Goal: Check status: Check status

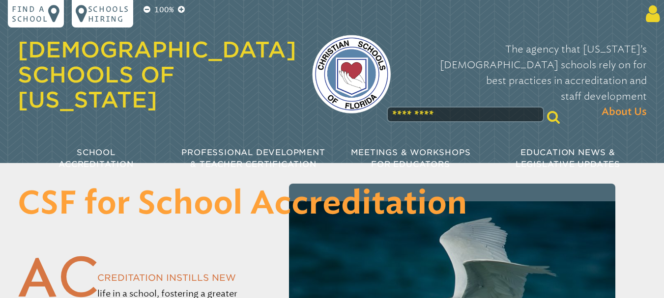
type input "**********"
click at [655, 10] on icon at bounding box center [651, 14] width 18 height 20
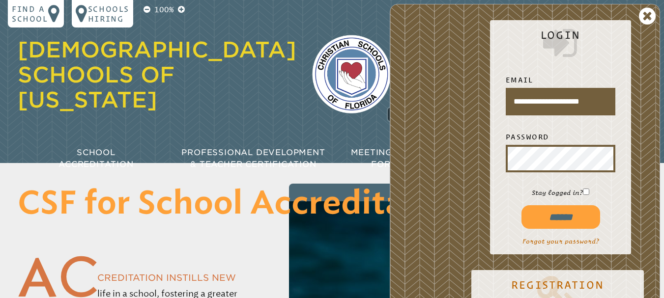
click at [554, 221] on input "******" at bounding box center [561, 218] width 79 height 24
type input "**********"
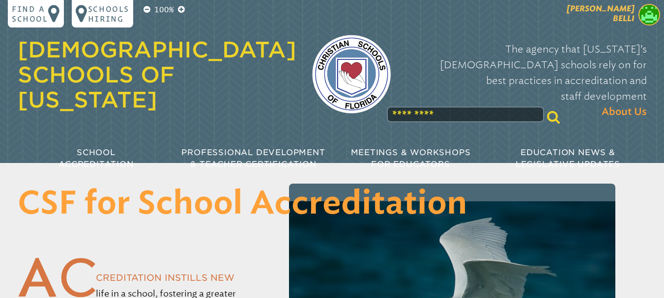
click at [640, 15] on img at bounding box center [650, 15] width 22 height 22
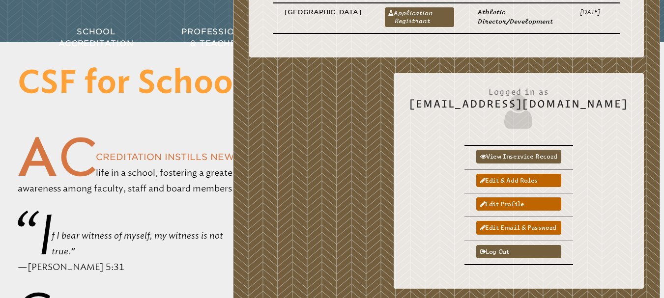
scroll to position [49, 0]
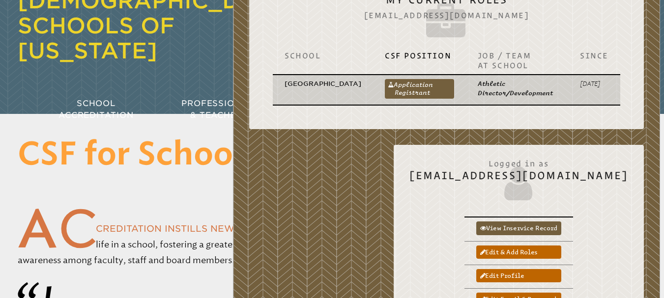
click at [486, 87] on p "Athletic Director/Development" at bounding box center [517, 88] width 79 height 19
click at [387, 90] on link "Application Registrant" at bounding box center [419, 89] width 69 height 20
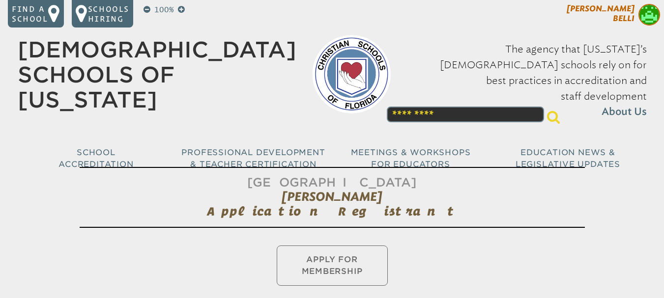
click at [642, 23] on span at bounding box center [650, 16] width 22 height 24
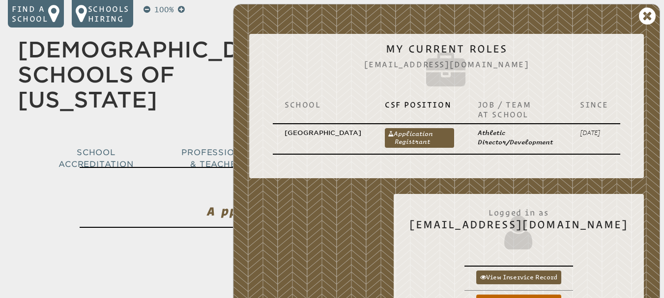
click at [181, 104] on div "[DEMOGRAPHIC_DATA] Schools of [US_STATE]" at bounding box center [157, 76] width 279 height 104
click at [645, 16] on icon at bounding box center [647, 16] width 17 height 20
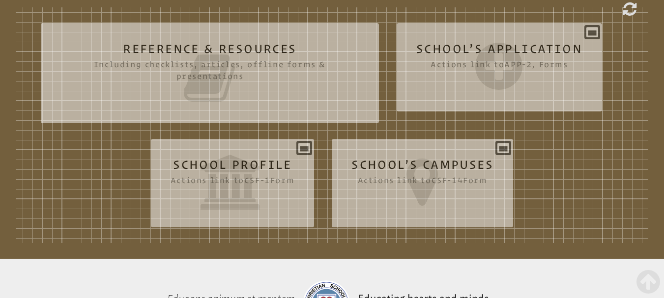
scroll to position [295, 0]
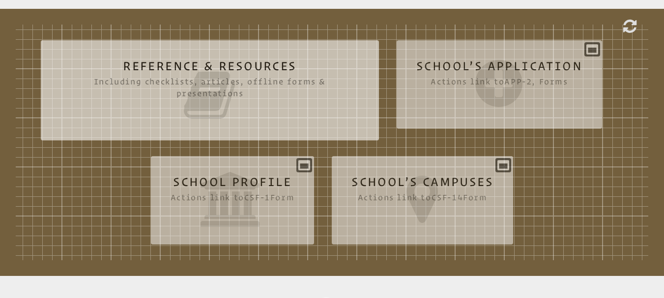
click at [238, 77] on icon at bounding box center [209, 95] width 299 height 55
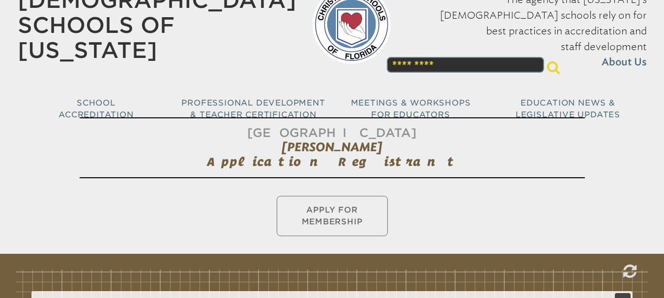
scroll to position [49, 0]
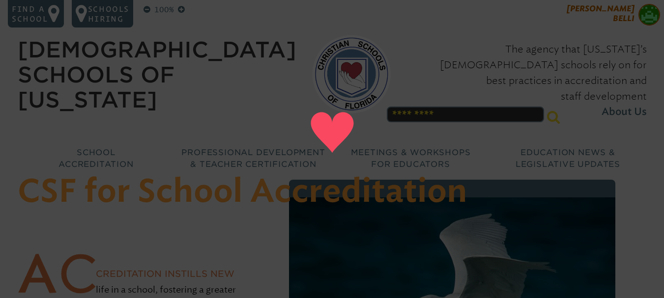
click at [634, 18] on span "[PERSON_NAME]" at bounding box center [601, 13] width 68 height 19
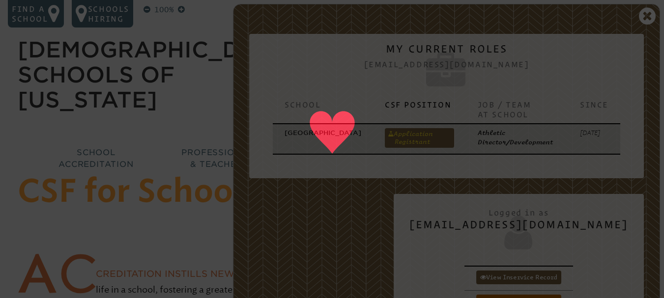
click at [436, 141] on link "Application Registrant" at bounding box center [419, 138] width 69 height 20
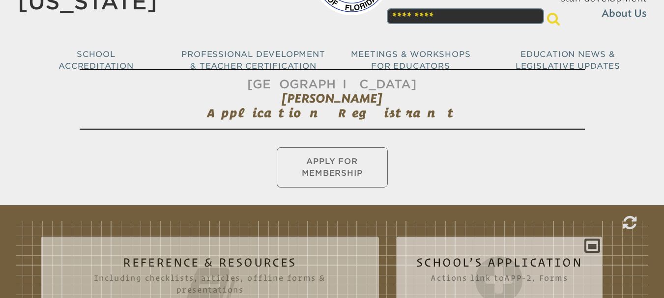
scroll to position [148, 0]
